Goal: Task Accomplishment & Management: Use online tool/utility

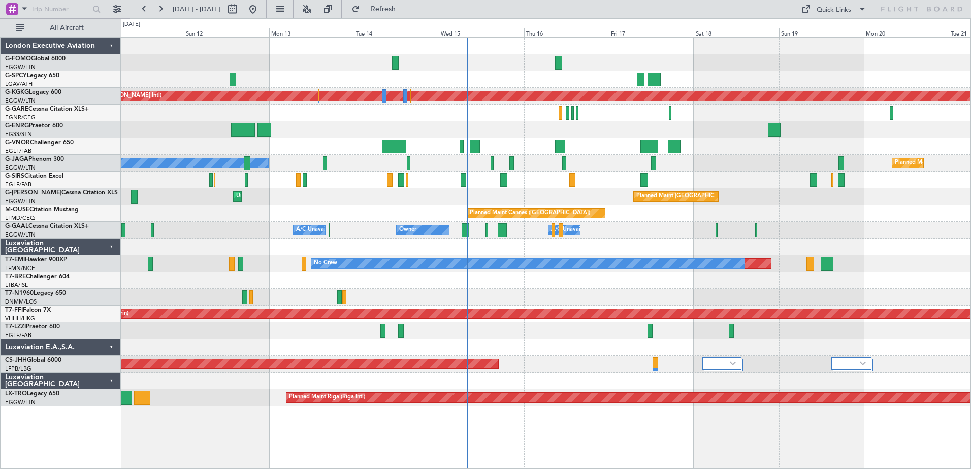
click at [657, 238] on div "Owner Owner A/C Unavailable A/C Unavailable" at bounding box center [546, 230] width 850 height 17
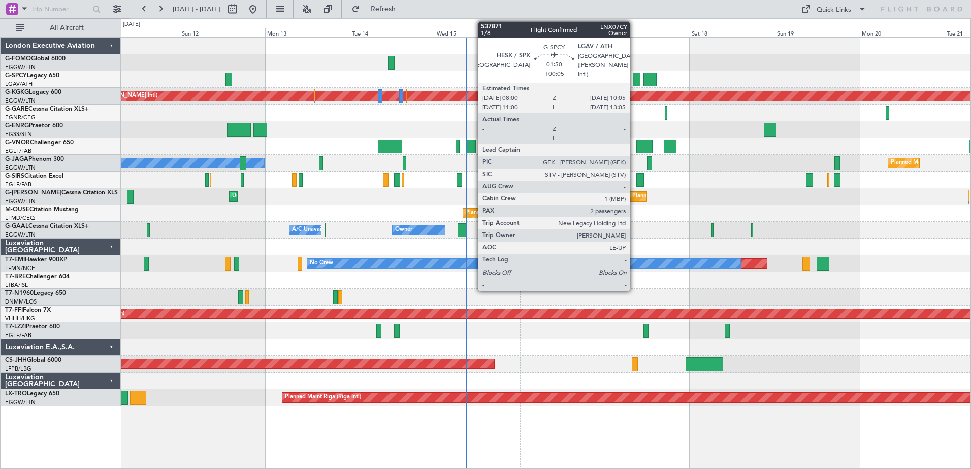
click at [635, 80] on div at bounding box center [637, 80] width 8 height 14
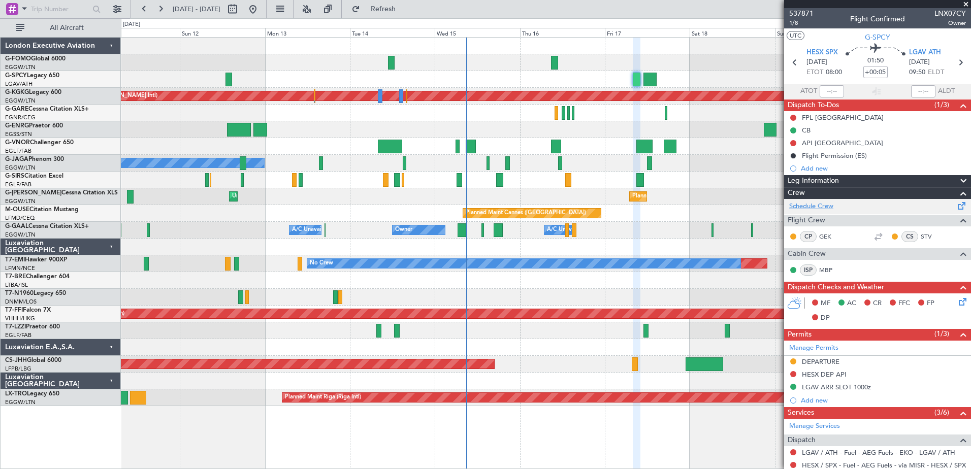
click at [830, 204] on link "Schedule Crew" at bounding box center [811, 207] width 44 height 10
click at [806, 14] on span "537871" at bounding box center [801, 13] width 24 height 11
click at [966, 4] on span at bounding box center [966, 4] width 10 height 9
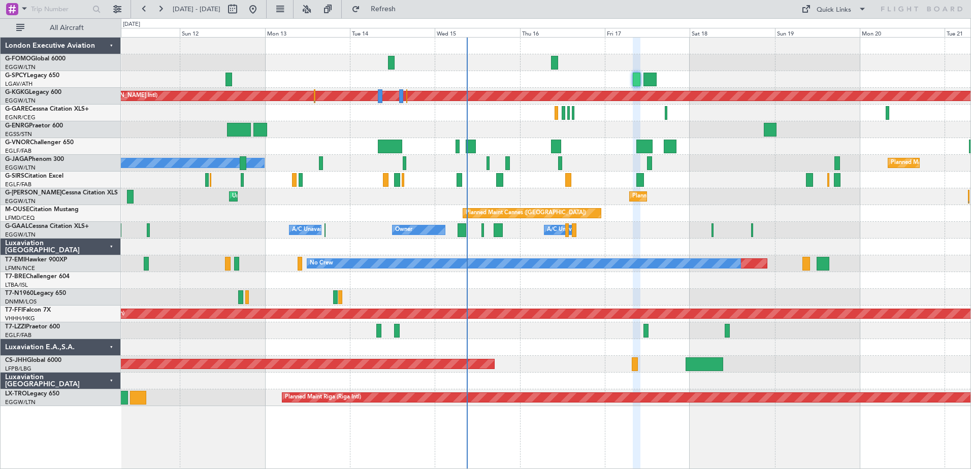
type input "0"
click at [642, 330] on div "Unplanned Maint [GEOGRAPHIC_DATA] ([GEOGRAPHIC_DATA])" at bounding box center [546, 331] width 850 height 17
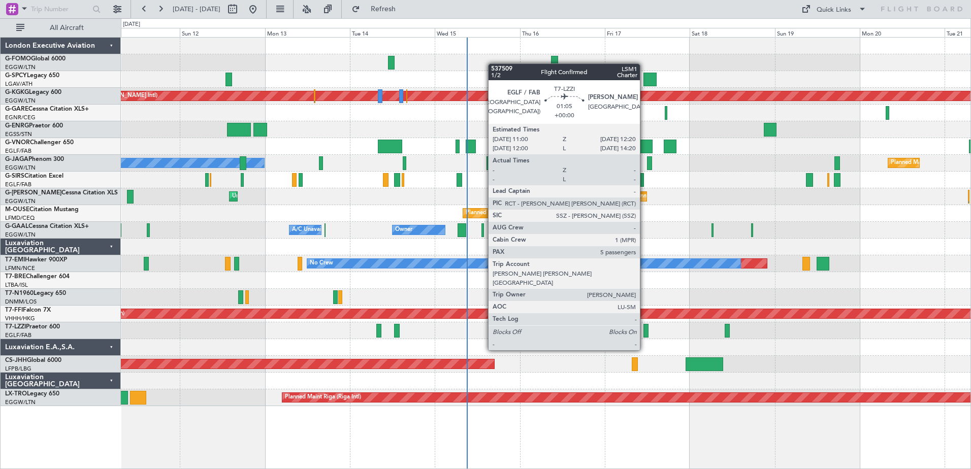
click at [645, 331] on div at bounding box center [646, 331] width 5 height 14
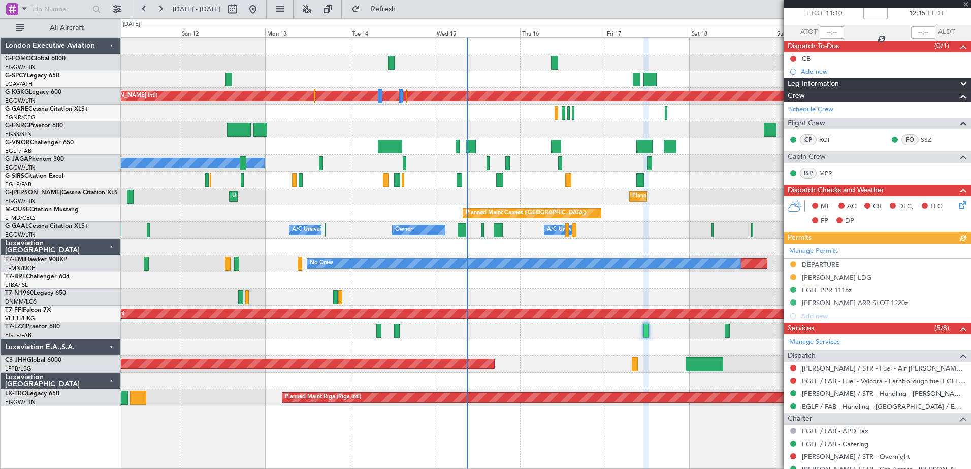
scroll to position [102, 0]
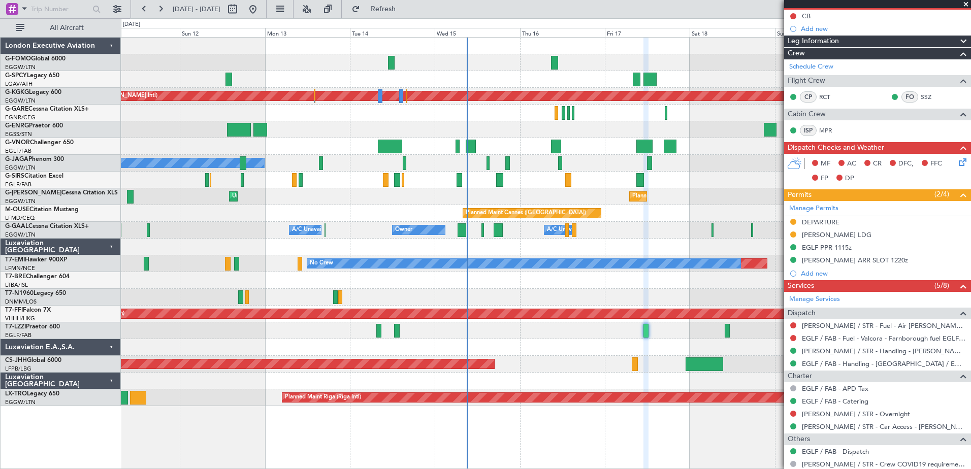
click at [966, 5] on span at bounding box center [966, 4] width 10 height 9
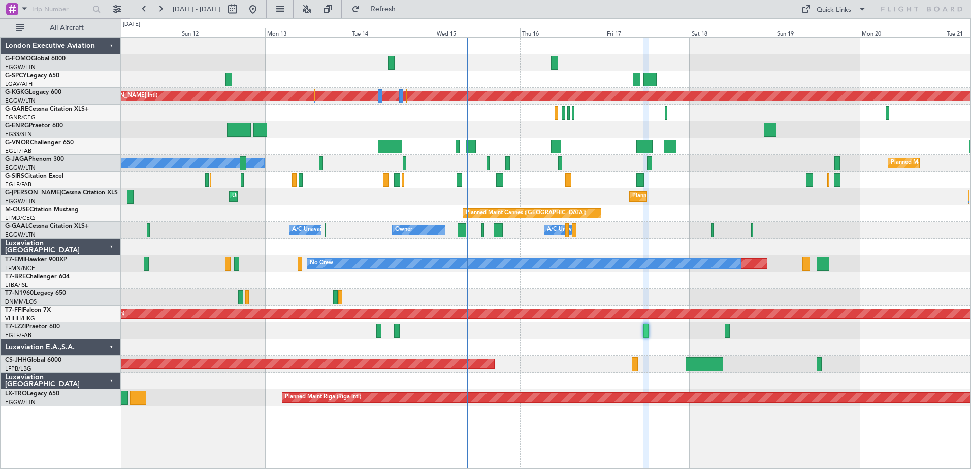
type input "0"
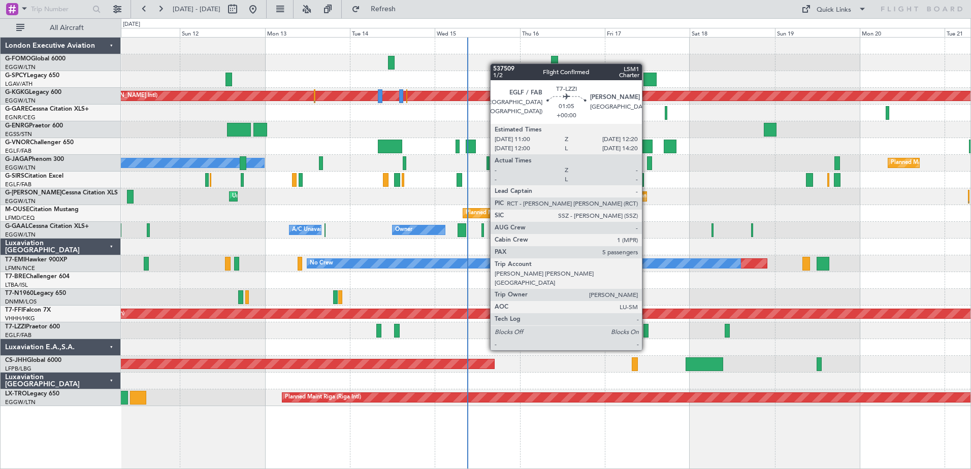
click at [647, 331] on div at bounding box center [646, 331] width 5 height 14
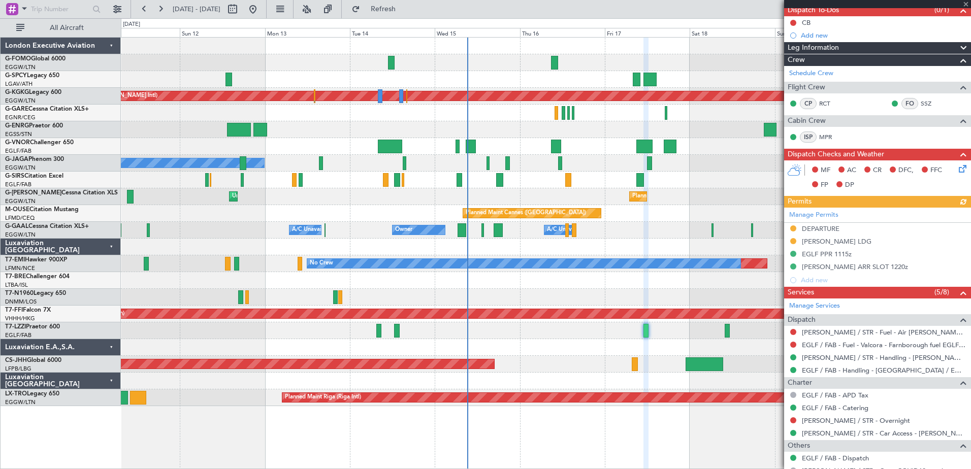
scroll to position [102, 0]
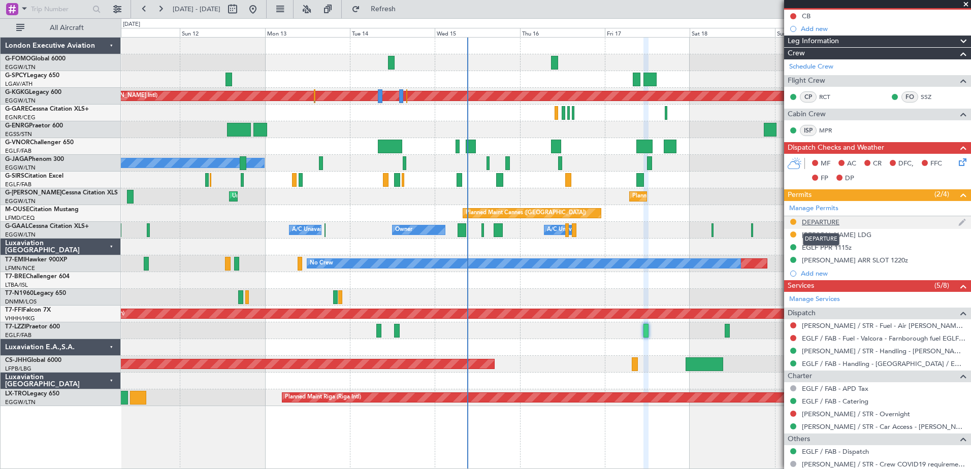
click at [813, 221] on div "DEPARTURE" at bounding box center [821, 222] width 38 height 9
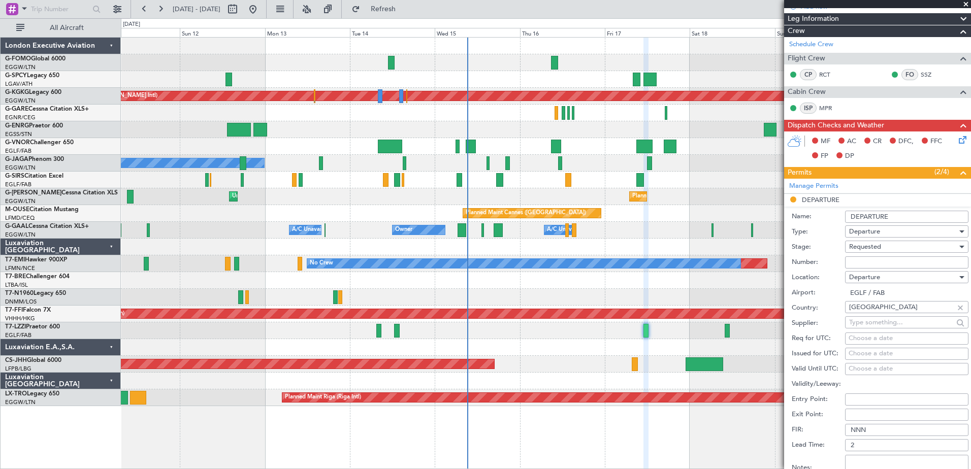
scroll to position [0, 0]
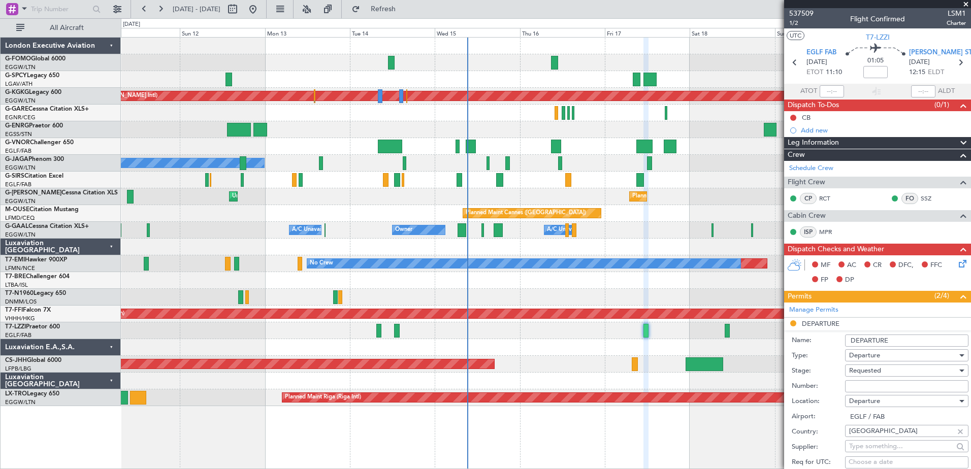
click at [712, 284] on div at bounding box center [546, 280] width 850 height 17
click at [958, 296] on span at bounding box center [964, 297] width 12 height 12
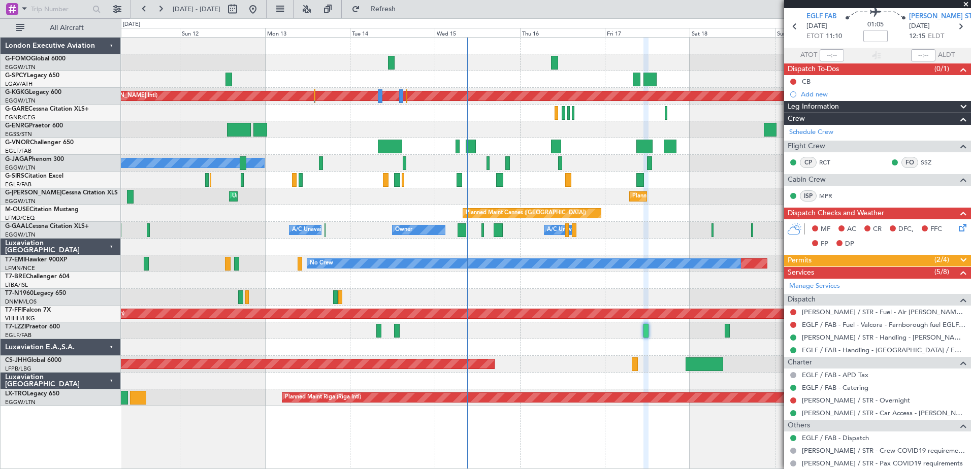
scroll to position [51, 0]
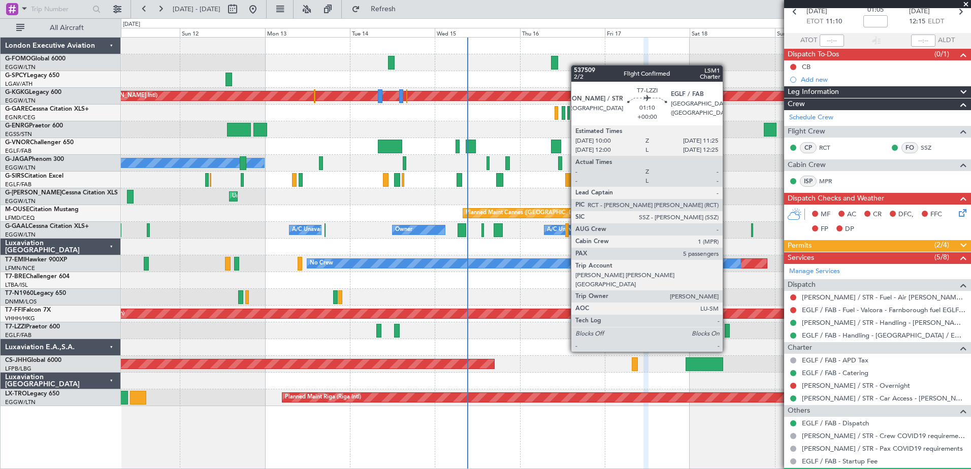
click at [727, 333] on div at bounding box center [727, 331] width 5 height 14
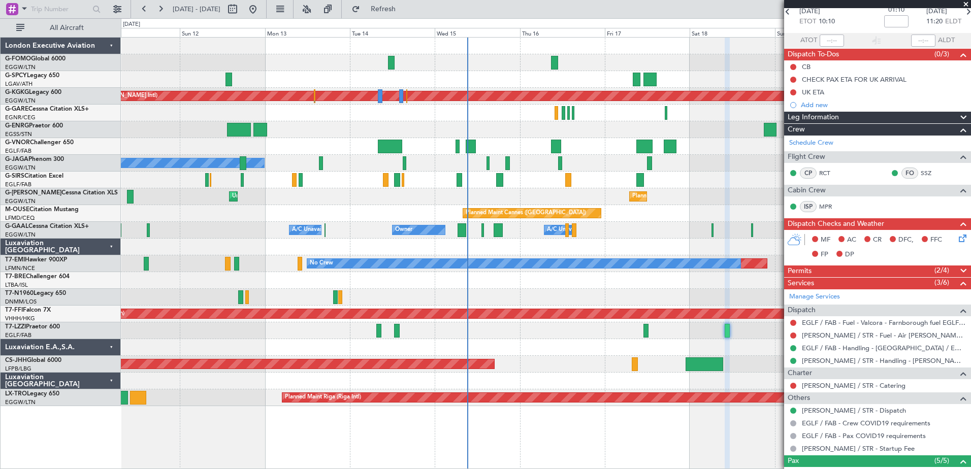
click at [965, 6] on span at bounding box center [966, 4] width 10 height 9
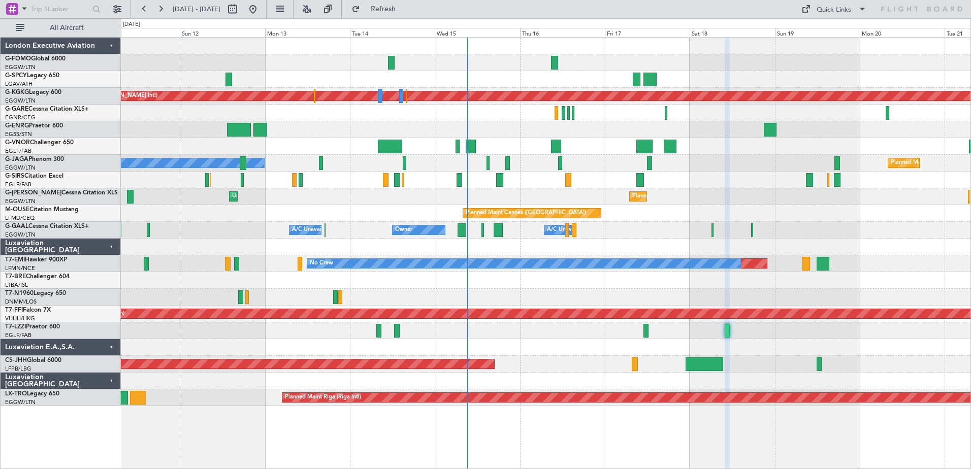
type input "0"
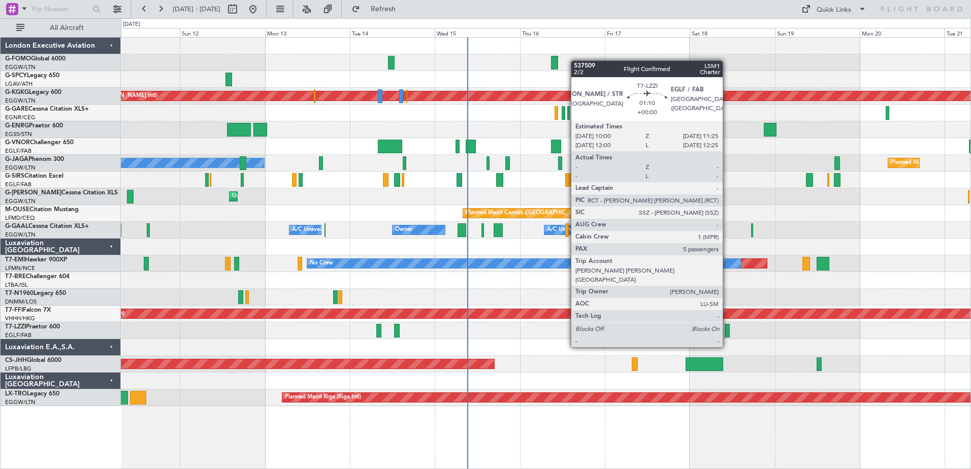
click at [727, 328] on div at bounding box center [727, 331] width 5 height 14
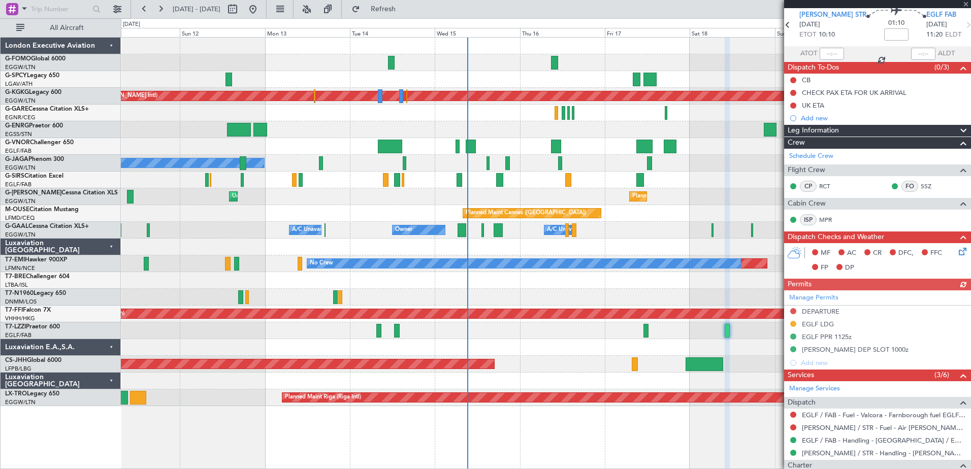
scroll to position [51, 0]
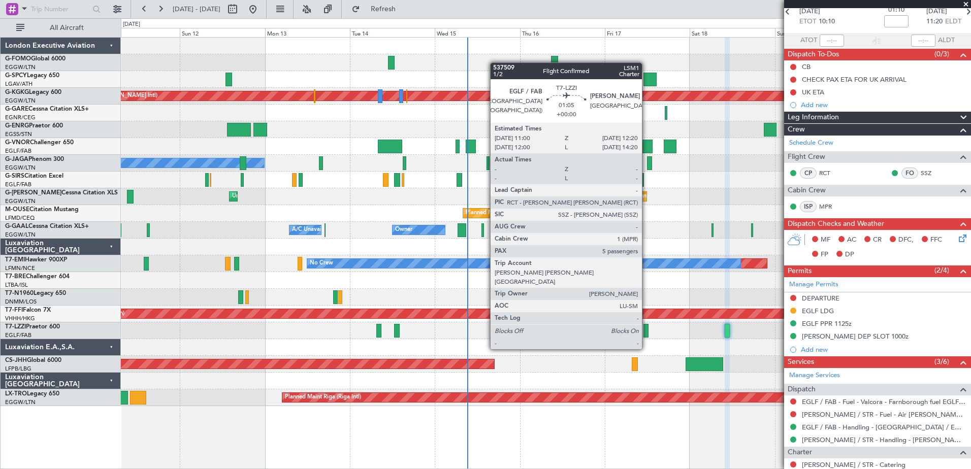
click at [647, 330] on div at bounding box center [646, 331] width 5 height 14
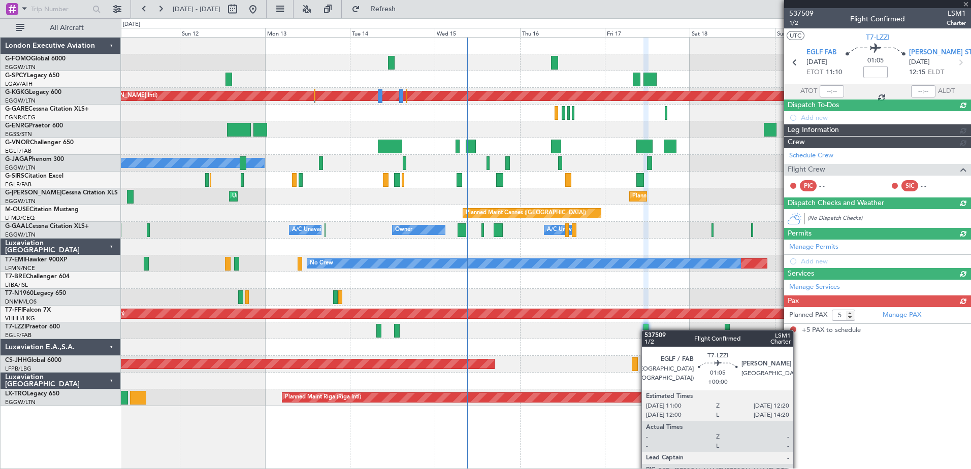
scroll to position [0, 0]
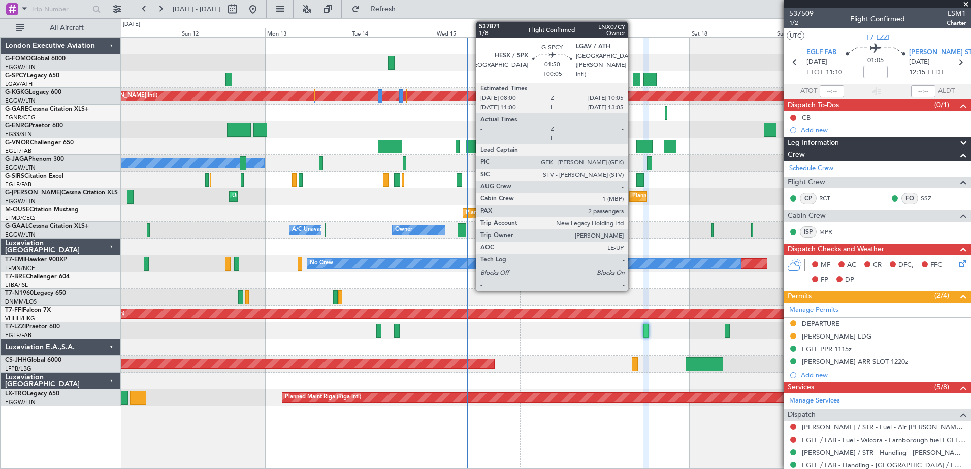
click at [633, 78] on div at bounding box center [637, 80] width 8 height 14
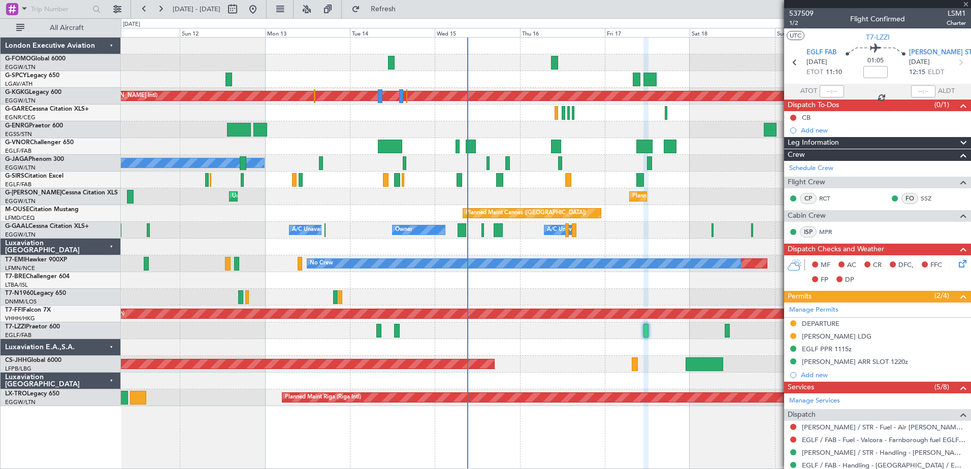
type input "+00:05"
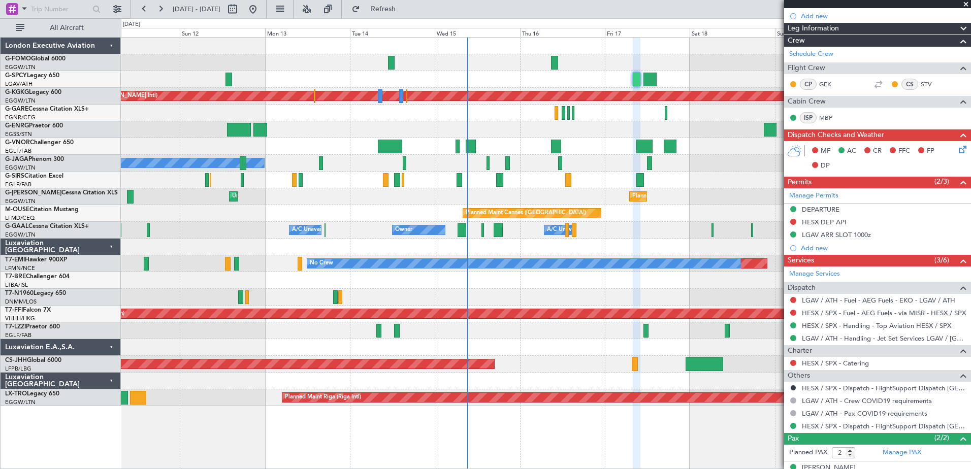
scroll to position [190, 0]
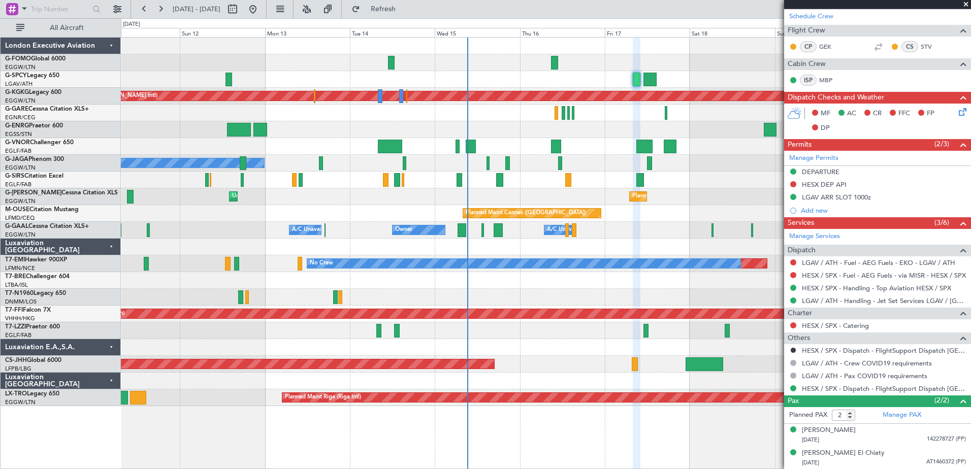
click at [969, 4] on span at bounding box center [966, 4] width 10 height 9
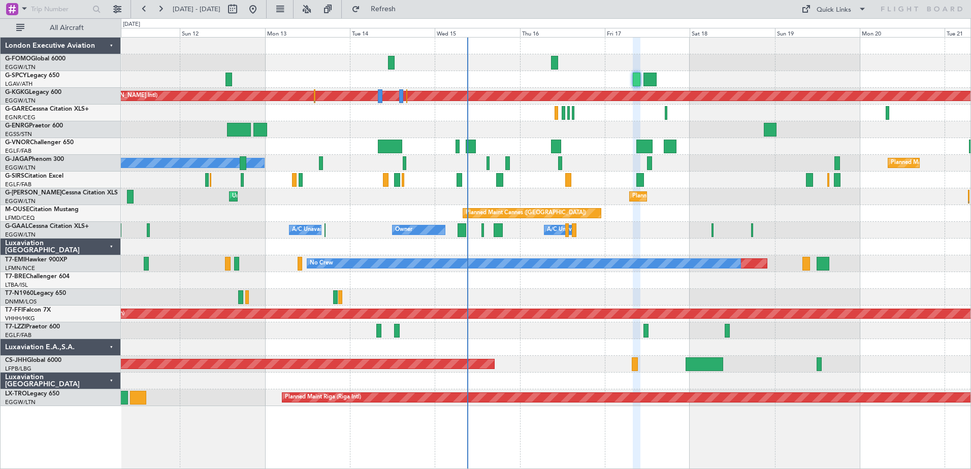
type input "0"
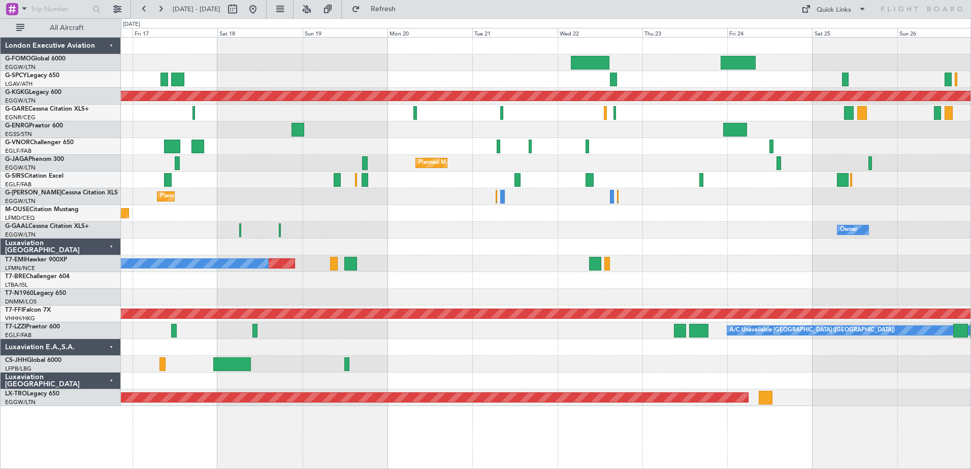
click at [305, 200] on div "Planned Maint Athens ([PERSON_NAME] Intl) Planned Maint [GEOGRAPHIC_DATA] ([GEO…" at bounding box center [546, 222] width 850 height 369
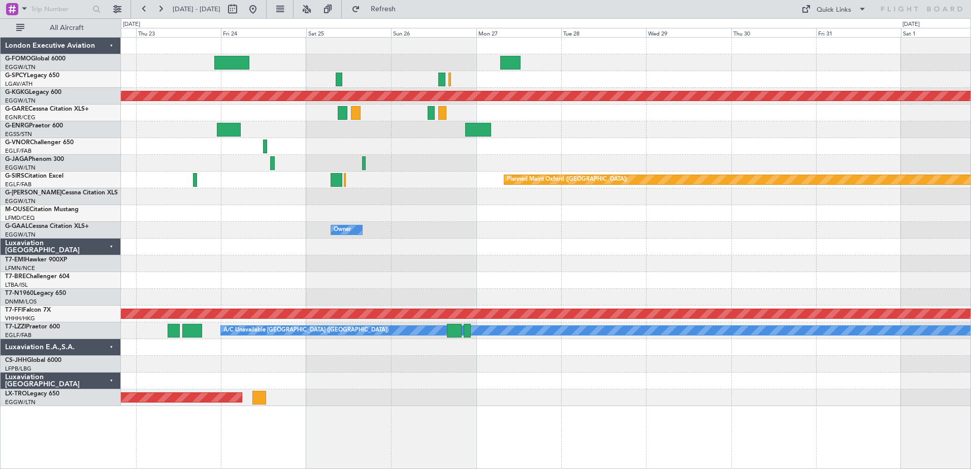
click at [309, 244] on div "Planned Maint Athens ([PERSON_NAME] Intl) Planned Maint [GEOGRAPHIC_DATA] ([GEO…" at bounding box center [546, 222] width 850 height 369
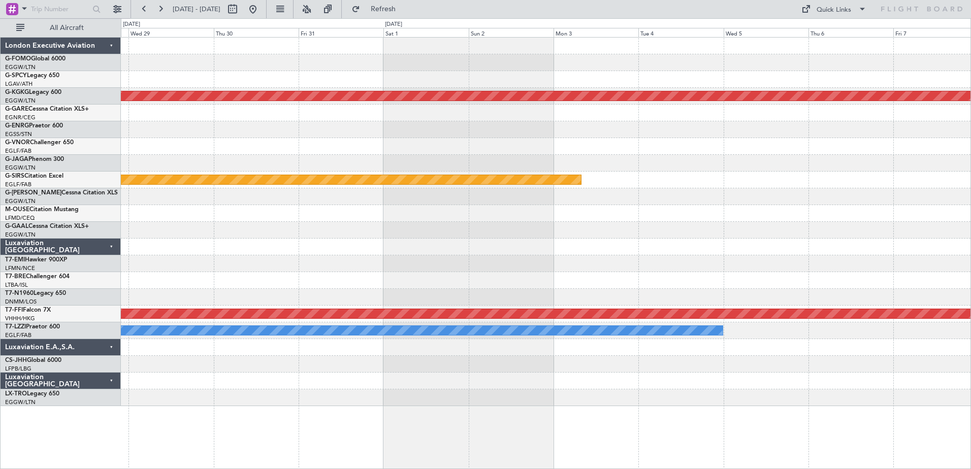
click at [311, 240] on div "Planned Maint Athens ([PERSON_NAME] Intl) Planned Maint [GEOGRAPHIC_DATA] ([GEO…" at bounding box center [546, 222] width 850 height 369
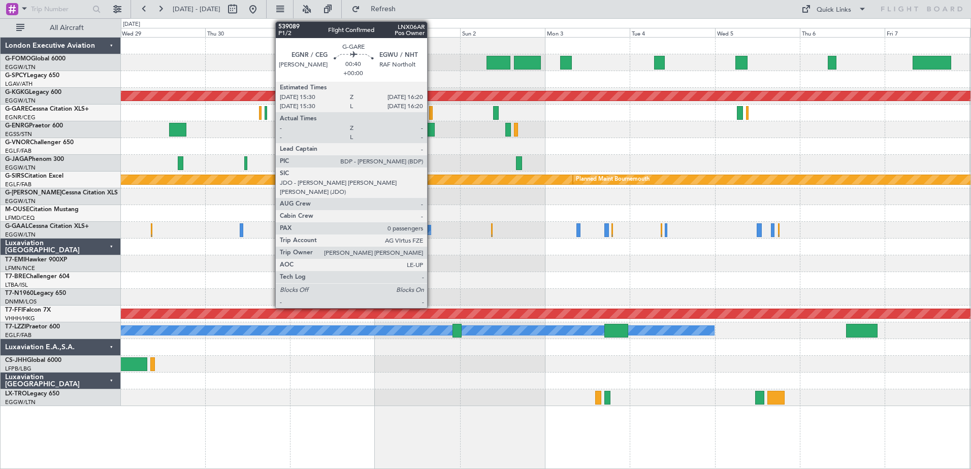
click at [432, 110] on div at bounding box center [430, 113] width 3 height 14
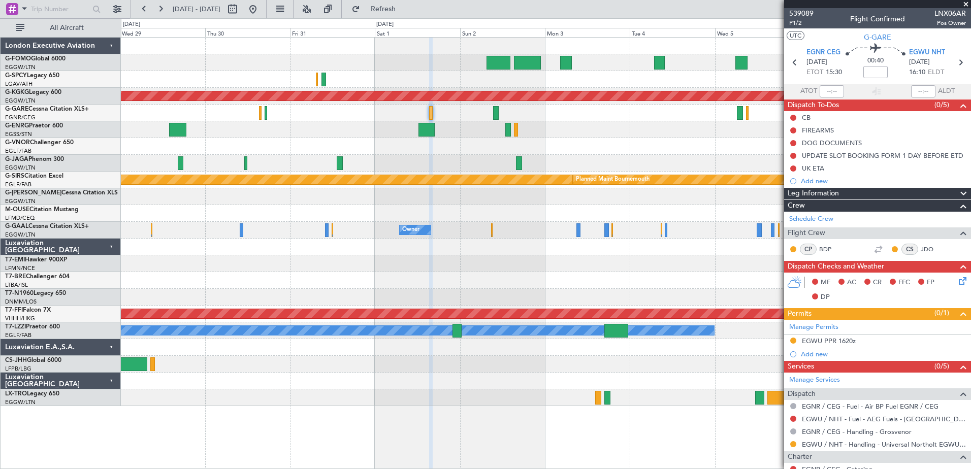
click at [966, 5] on span at bounding box center [966, 4] width 10 height 9
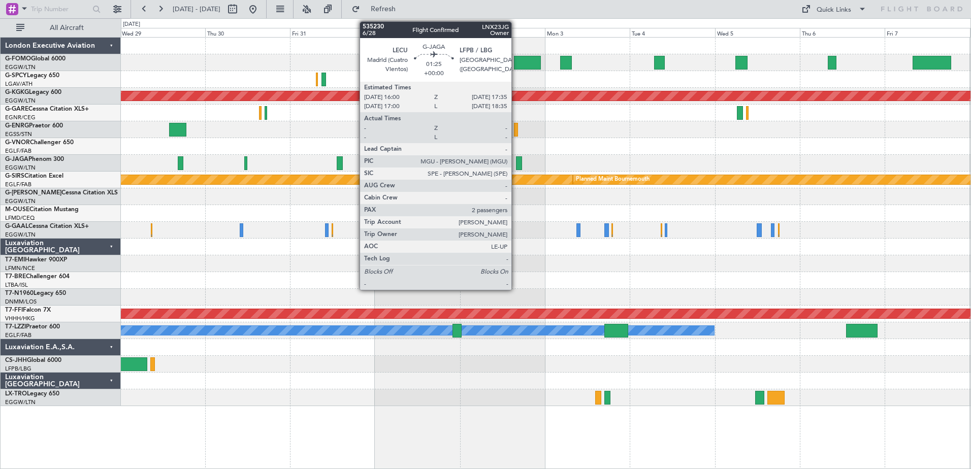
click at [516, 164] on div at bounding box center [519, 163] width 6 height 14
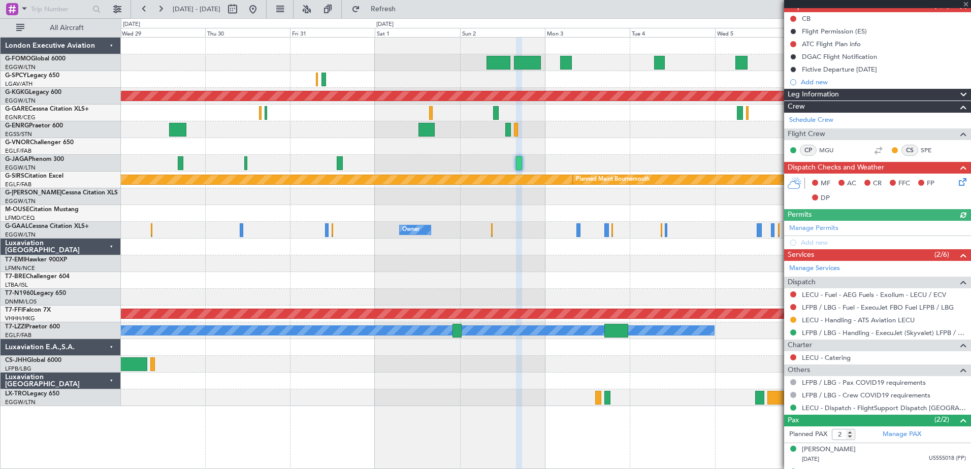
scroll to position [102, 0]
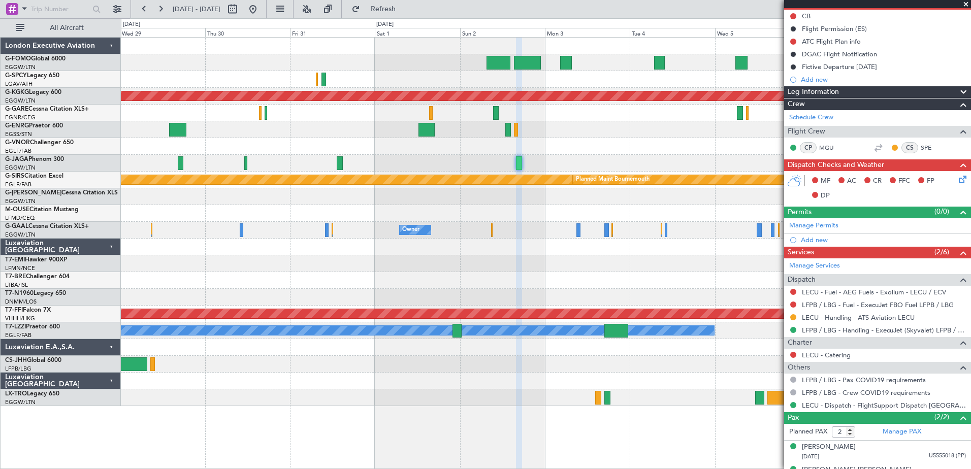
click at [966, 4] on span at bounding box center [966, 4] width 10 height 9
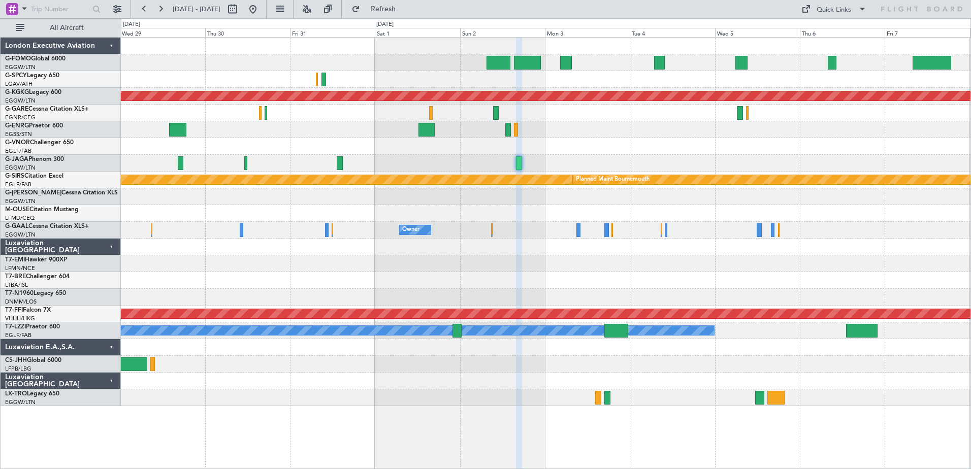
type input "0"
click at [261, 10] on button at bounding box center [253, 9] width 16 height 16
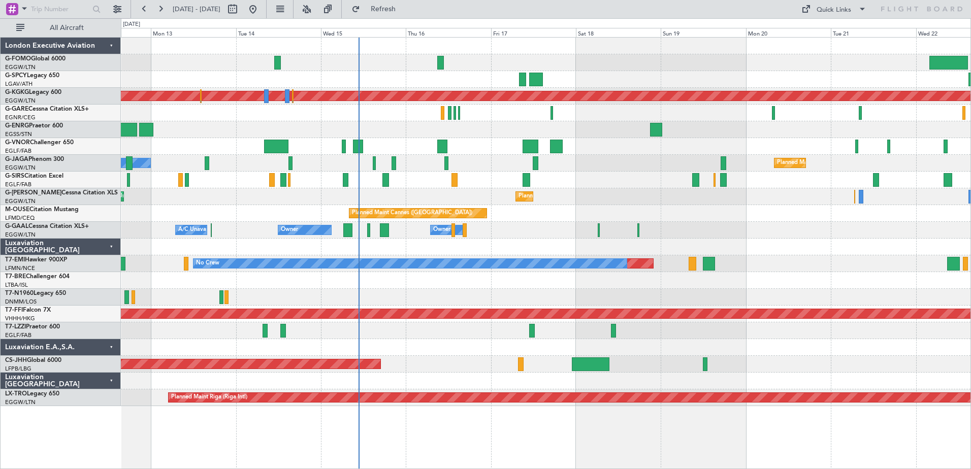
click at [530, 215] on div "Planned Maint Athens ([PERSON_NAME] Intl) Planned Maint [GEOGRAPHIC_DATA] ([GEO…" at bounding box center [546, 222] width 850 height 369
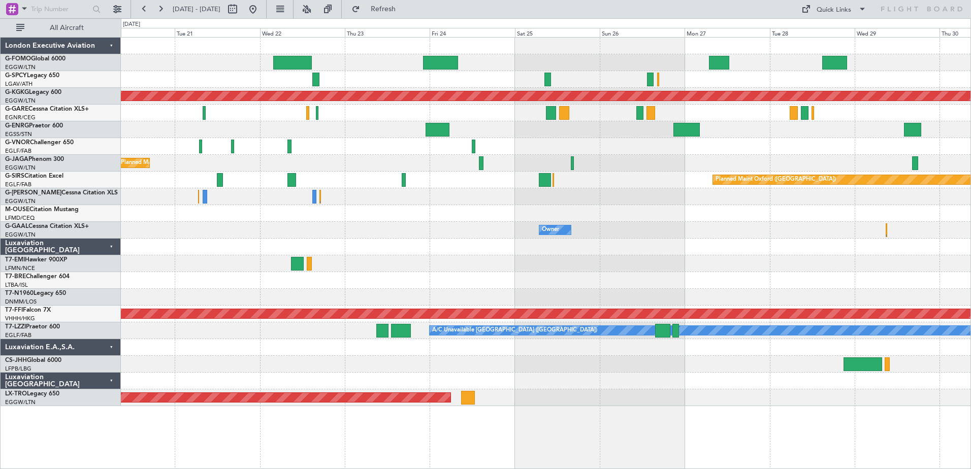
click at [151, 233] on div "Planned Maint Athens ([PERSON_NAME] Intl) Planned Maint [GEOGRAPHIC_DATA] ([GEO…" at bounding box center [546, 222] width 850 height 369
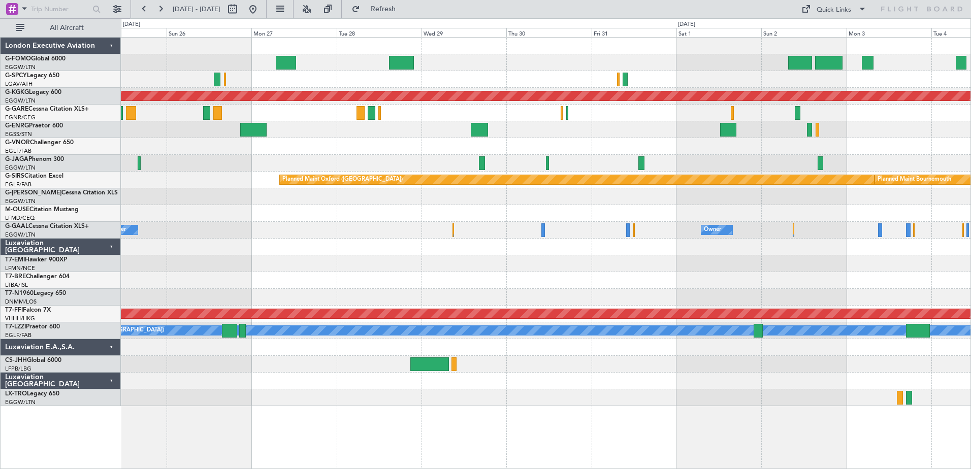
click at [326, 240] on div "Planned Maint Athens ([PERSON_NAME] Intl) Planned Maint [GEOGRAPHIC_DATA] ([GEO…" at bounding box center [546, 222] width 850 height 369
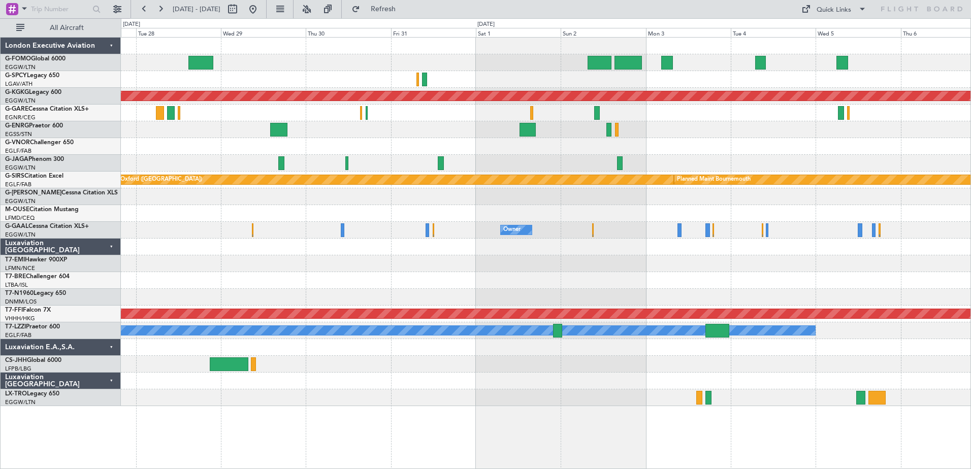
click at [298, 258] on div "Planned Maint Athens ([PERSON_NAME] Intl) Planned Maint [GEOGRAPHIC_DATA] ([GEO…" at bounding box center [546, 222] width 850 height 369
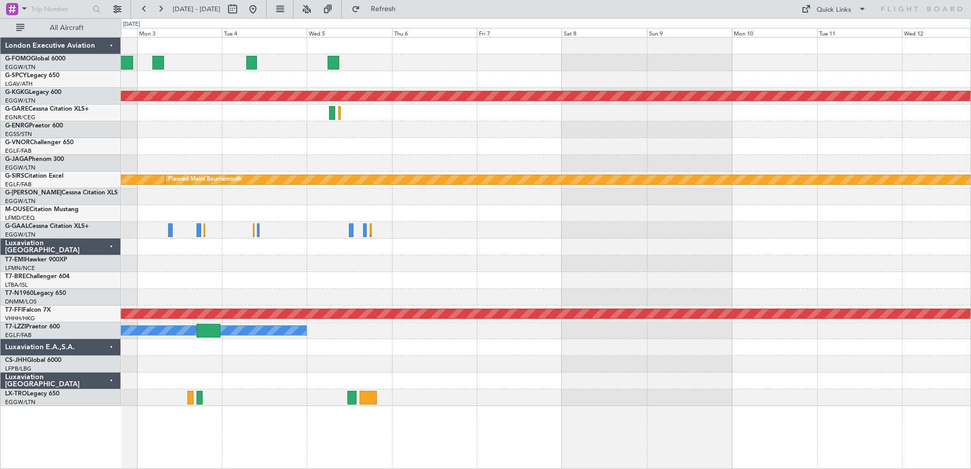
click at [341, 268] on div "Planned Maint Athens ([PERSON_NAME] Intl) Planned Maint [GEOGRAPHIC_DATA] ([GEO…" at bounding box center [546, 222] width 850 height 369
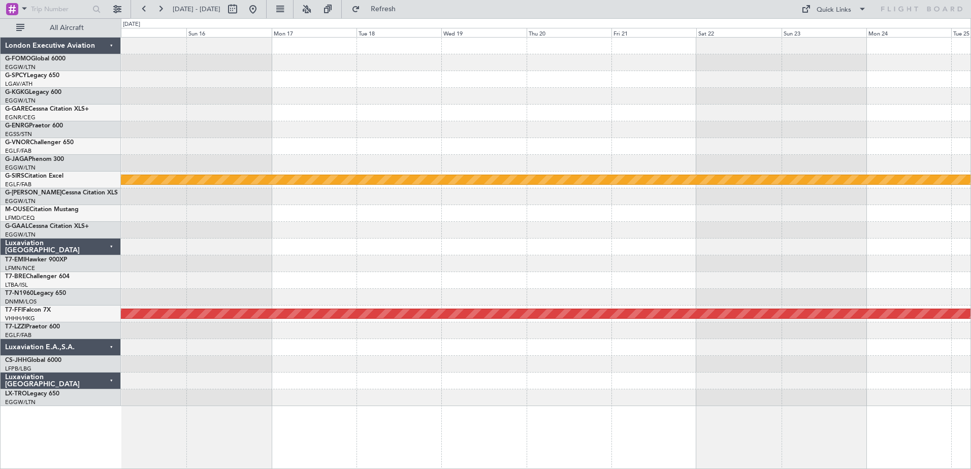
click at [329, 264] on div "Planned Maint Athens ([PERSON_NAME] Intl) Planned Maint [GEOGRAPHIC_DATA] Plann…" at bounding box center [546, 222] width 850 height 369
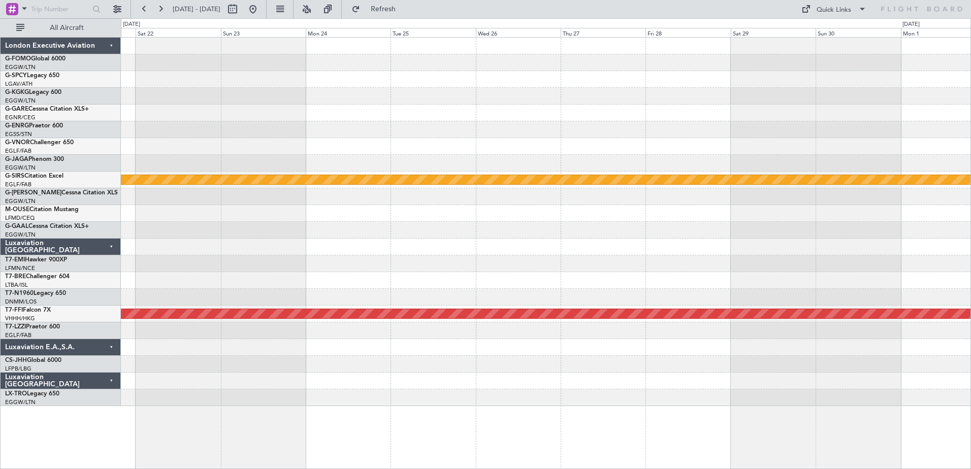
click at [383, 256] on div "Planned Maint Bournemouth Planned Maint Geneva ([GEOGRAPHIC_DATA])" at bounding box center [546, 222] width 850 height 369
click at [515, 255] on div "Planned Maint Bournemouth Planned Maint Geneva ([GEOGRAPHIC_DATA])" at bounding box center [546, 222] width 850 height 369
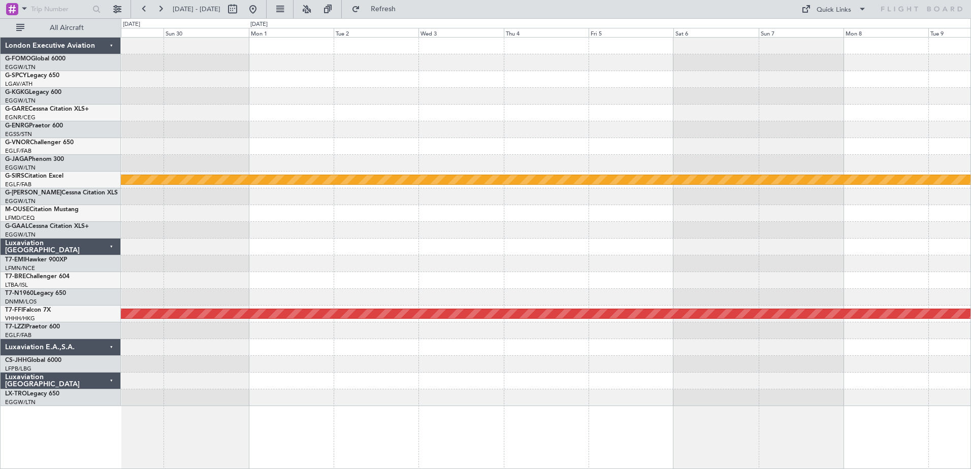
click at [623, 238] on div "Planned Maint Bournemouth Planned Maint Geneva ([GEOGRAPHIC_DATA])" at bounding box center [546, 222] width 850 height 369
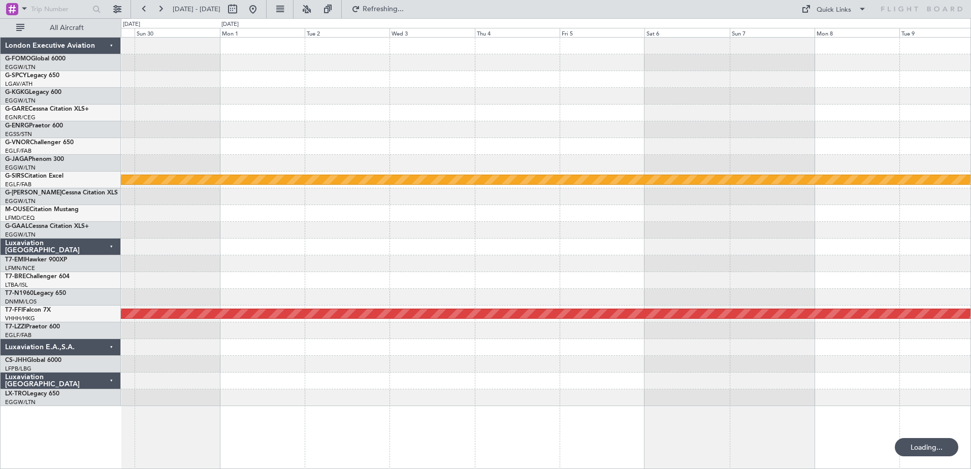
click at [761, 260] on div at bounding box center [546, 264] width 850 height 17
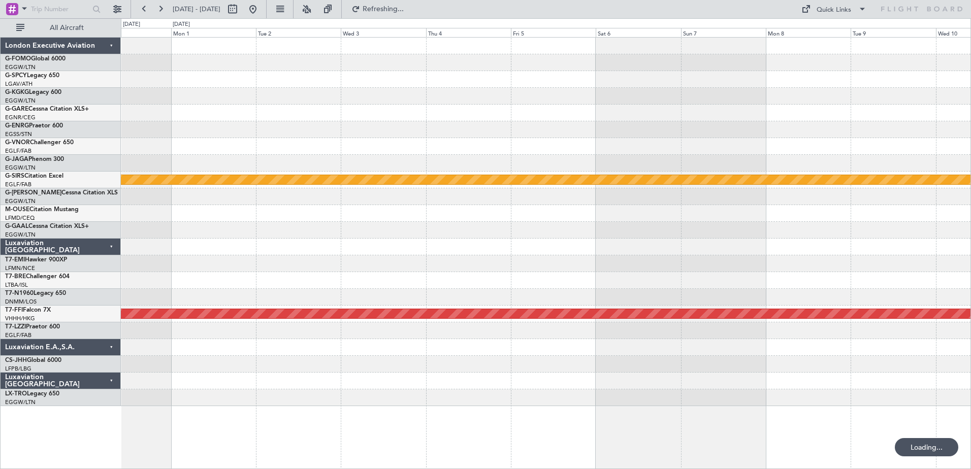
click at [703, 261] on div at bounding box center [546, 264] width 850 height 17
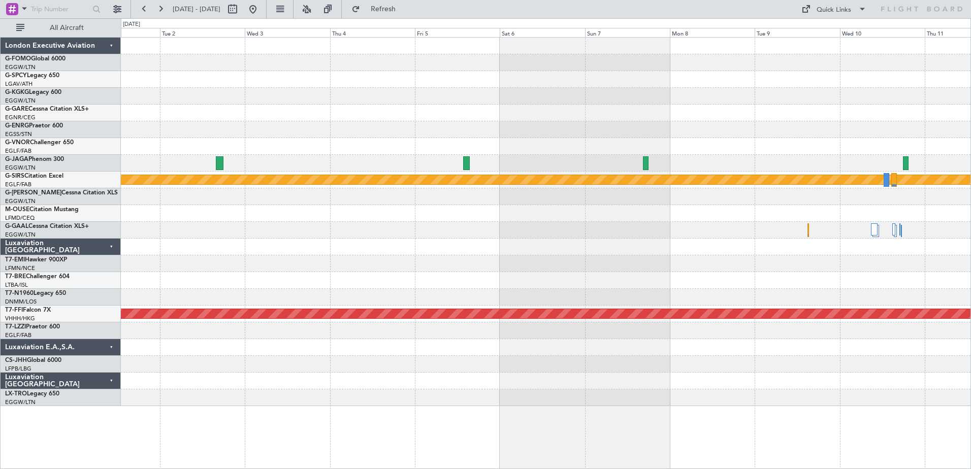
click at [600, 259] on div at bounding box center [546, 264] width 850 height 17
click at [864, 9] on span at bounding box center [863, 9] width 12 height 12
click at [836, 33] on button "Trip Builder" at bounding box center [835, 33] width 76 height 24
